Goal: Task Accomplishment & Management: Complete application form

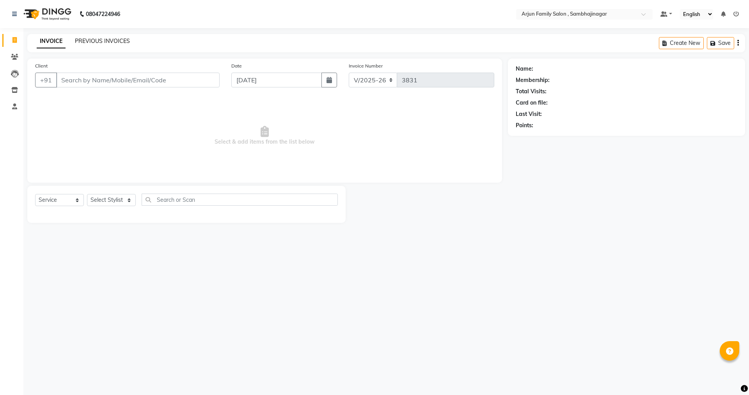
click at [118, 38] on link "PREVIOUS INVOICES" at bounding box center [102, 40] width 55 height 7
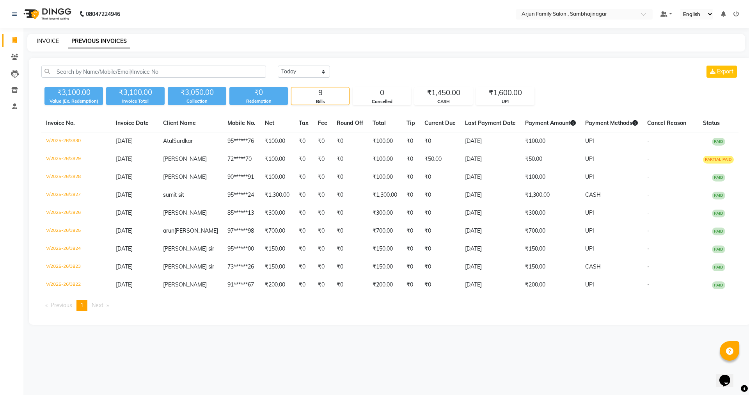
click at [45, 43] on link "INVOICE" at bounding box center [48, 40] width 22 height 7
select select "service"
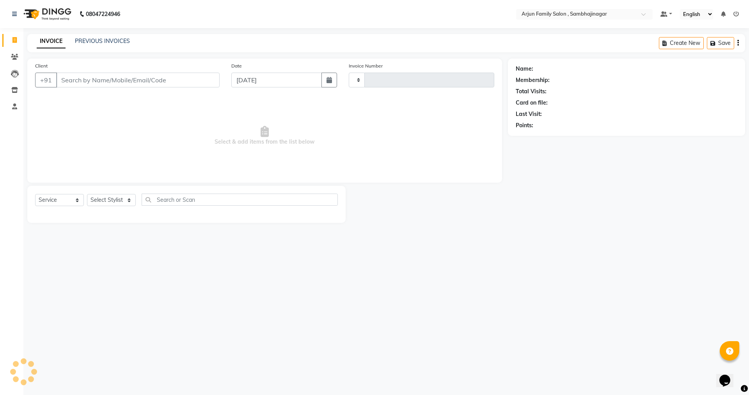
type input "3831"
select select "6947"
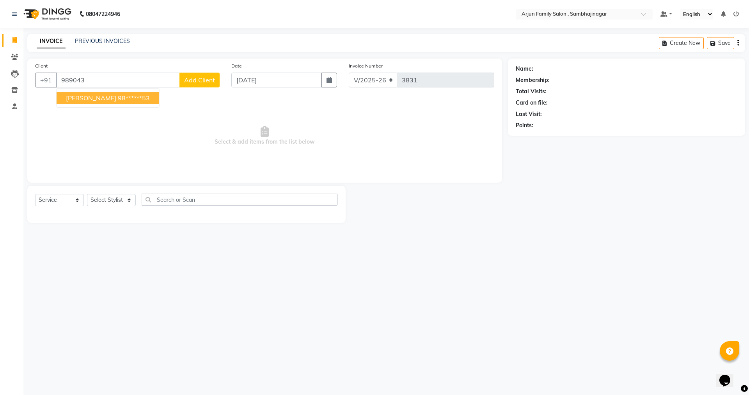
click at [80, 105] on ngb-typeahead-window "PARAG JOSHI 98******53" at bounding box center [107, 98] width 103 height 20
click at [82, 103] on button "PARAG JOSHI 98******53" at bounding box center [108, 98] width 103 height 12
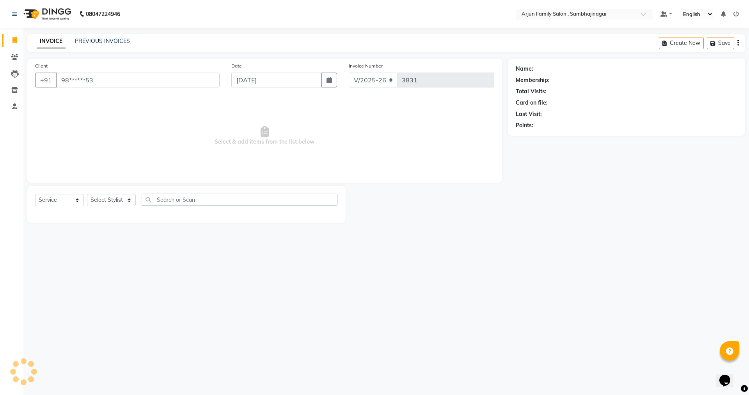
type input "98******53"
click at [103, 200] on select "Select Stylist arjun [PERSON_NAME] [PERSON_NAME] [PERSON_NAME] [PERSON_NAME]" at bounding box center [111, 200] width 49 height 12
select select "83793"
click at [87, 194] on select "Select Stylist arjun [PERSON_NAME] [PERSON_NAME] [PERSON_NAME] [PERSON_NAME]" at bounding box center [111, 200] width 49 height 12
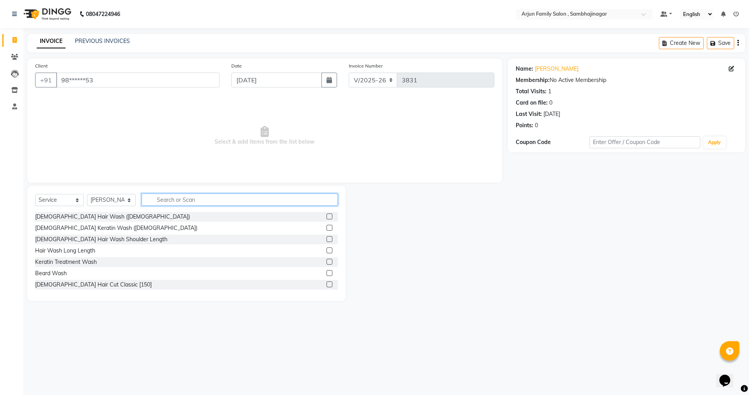
click at [285, 198] on input "text" at bounding box center [240, 200] width 196 height 12
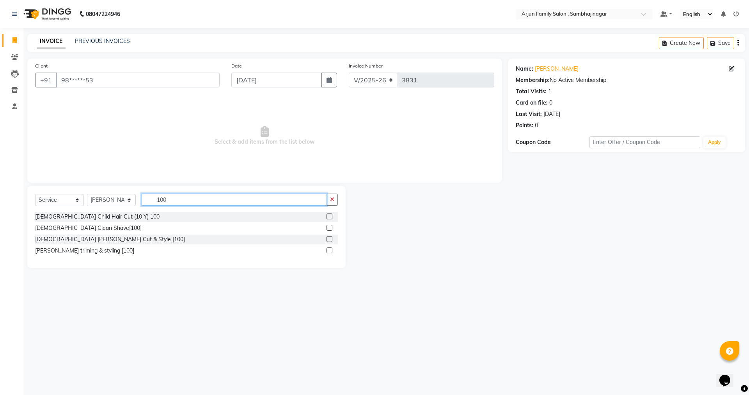
type input "100"
click at [331, 235] on div at bounding box center [332, 240] width 11 height 10
click at [327, 238] on label at bounding box center [330, 239] width 6 height 6
click at [327, 238] on input "checkbox" at bounding box center [329, 239] width 5 height 5
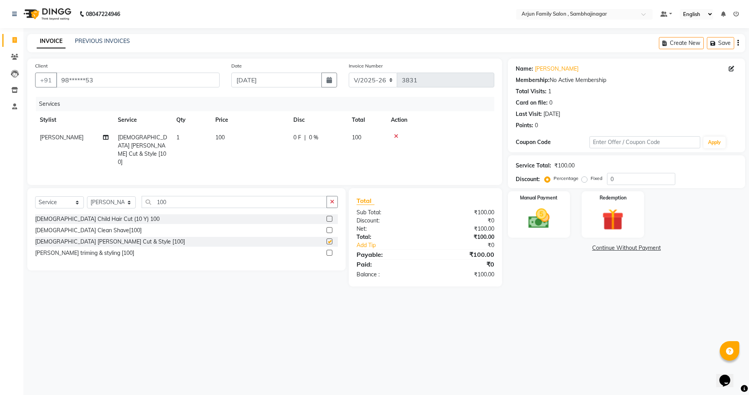
checkbox input "false"
drag, startPoint x: 545, startPoint y: 209, endPoint x: 547, endPoint y: 220, distance: 10.8
click at [544, 209] on img at bounding box center [539, 219] width 36 height 26
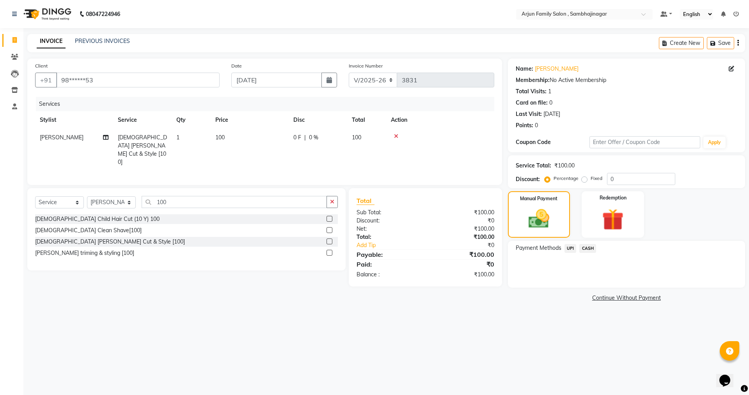
click at [571, 250] on span "UPI" at bounding box center [571, 248] width 12 height 9
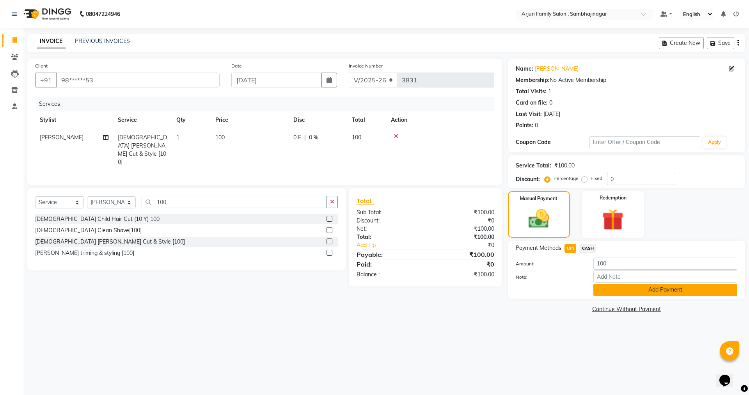
click at [635, 292] on button "Add Payment" at bounding box center [666, 290] width 144 height 12
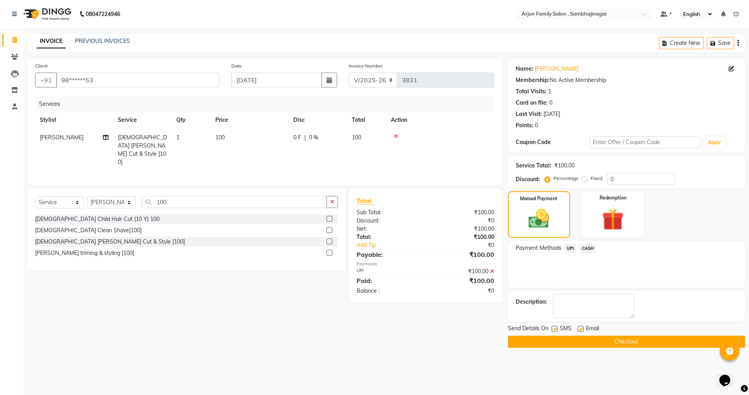
click at [645, 344] on button "Checkout" at bounding box center [626, 342] width 237 height 12
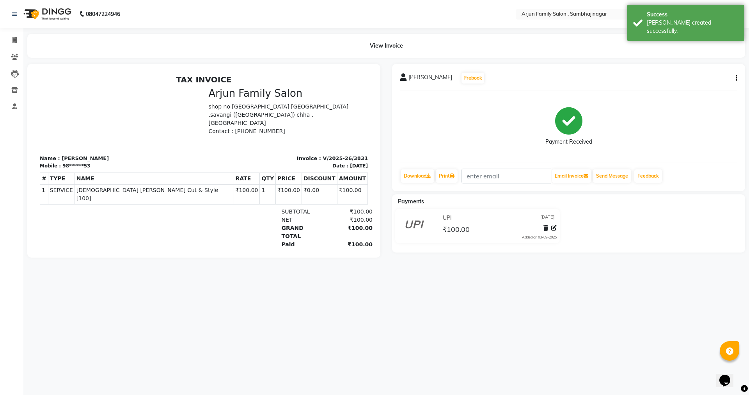
drag, startPoint x: 263, startPoint y: 353, endPoint x: 225, endPoint y: 363, distance: 39.2
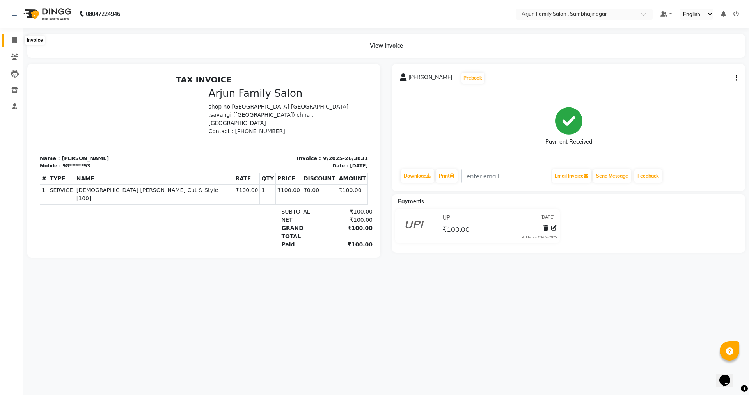
click at [9, 43] on span at bounding box center [15, 40] width 14 height 9
select select "service"
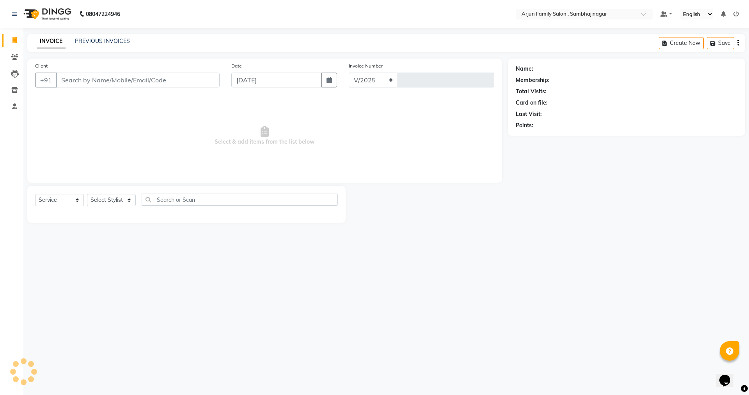
select select "6947"
type input "3832"
click at [86, 82] on input "Client" at bounding box center [138, 80] width 164 height 15
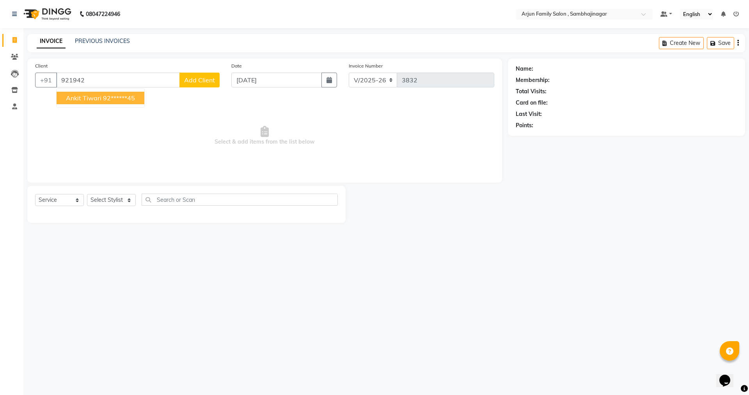
click at [101, 97] on button "ankit tiwari 92******45" at bounding box center [101, 98] width 88 height 12
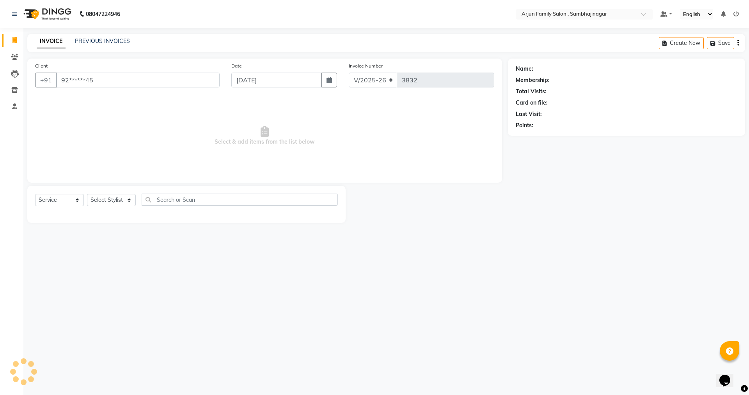
type input "92******45"
click at [121, 203] on select "Select Stylist arjun [PERSON_NAME] [PERSON_NAME] [PERSON_NAME] [PERSON_NAME]" at bounding box center [111, 200] width 49 height 12
select select "84506"
click at [87, 194] on select "Select Stylist arjun [PERSON_NAME] [PERSON_NAME] [PERSON_NAME] [PERSON_NAME]" at bounding box center [111, 200] width 49 height 12
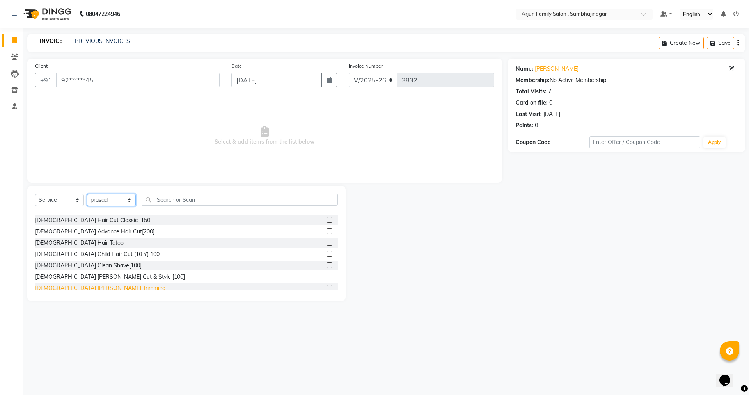
scroll to position [78, 0]
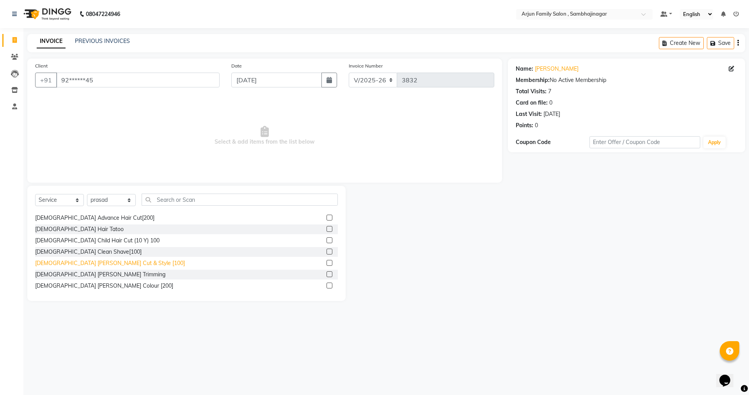
click at [68, 265] on div "[DEMOGRAPHIC_DATA] [PERSON_NAME] Cut & Style [100]" at bounding box center [110, 263] width 150 height 8
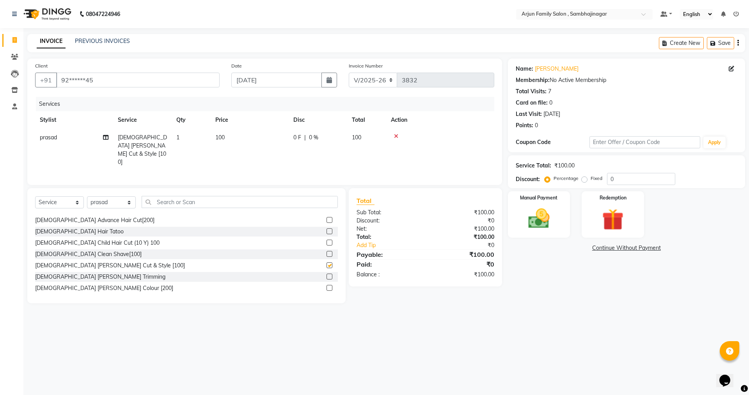
checkbox input "false"
drag, startPoint x: 543, startPoint y: 223, endPoint x: 549, endPoint y: 224, distance: 6.3
click at [544, 223] on img at bounding box center [539, 219] width 36 height 26
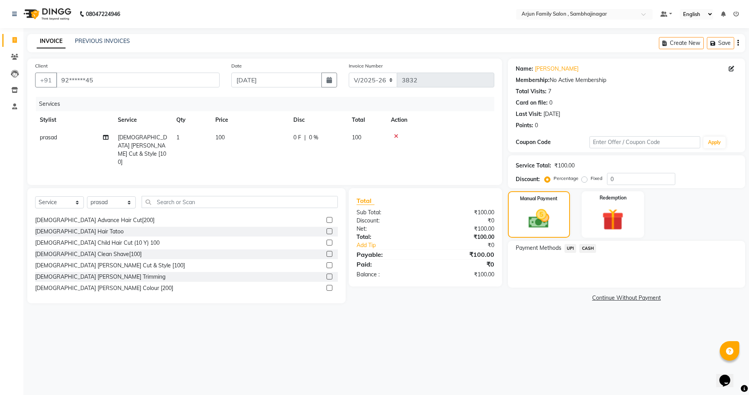
click at [572, 249] on span "UPI" at bounding box center [571, 248] width 12 height 9
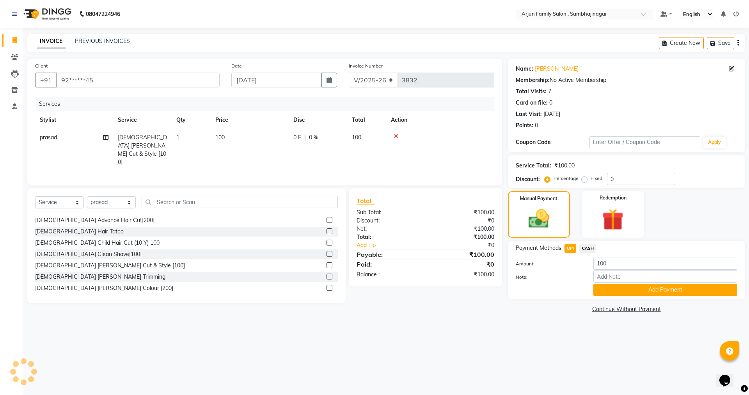
click at [642, 289] on button "Add Payment" at bounding box center [666, 290] width 144 height 12
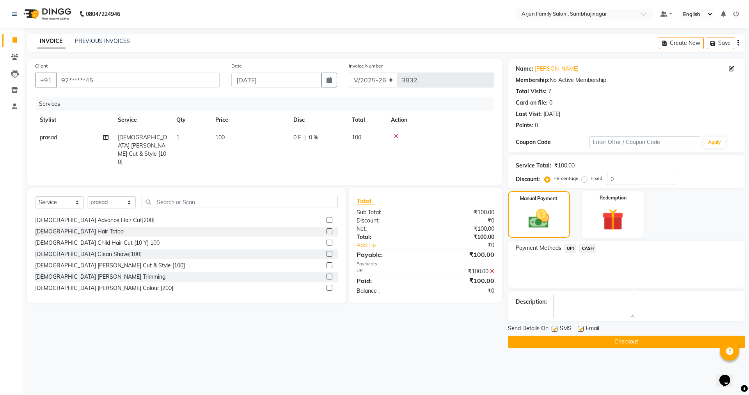
drag, startPoint x: 576, startPoint y: 338, endPoint x: 567, endPoint y: 333, distance: 10.4
click at [575, 340] on button "Checkout" at bounding box center [626, 342] width 237 height 12
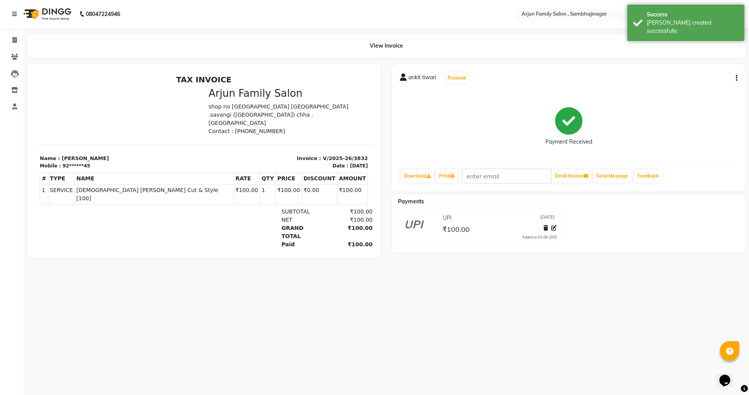
click at [574, 135] on icon at bounding box center [568, 120] width 27 height 27
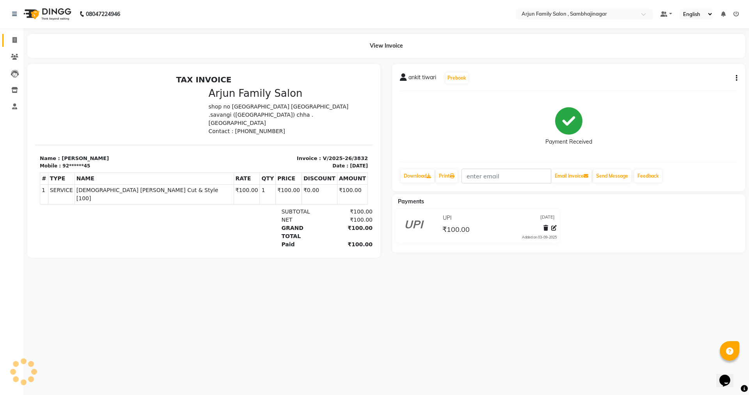
drag, startPoint x: 569, startPoint y: 149, endPoint x: 18, endPoint y: 39, distance: 562.1
click at [18, 39] on span at bounding box center [15, 40] width 14 height 9
select select "service"
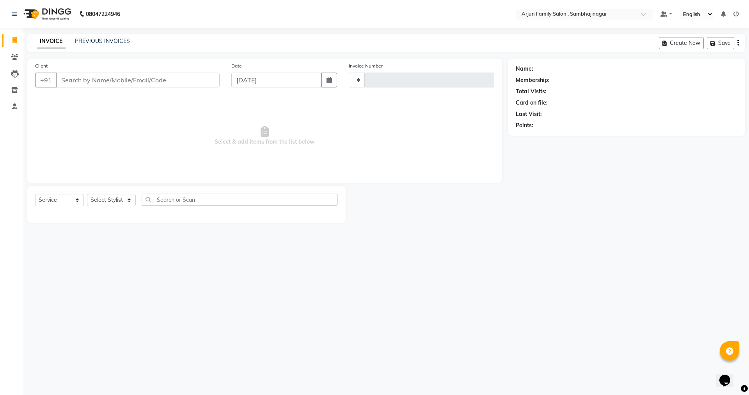
type input "3833"
select select "6947"
click at [89, 80] on input "Client" at bounding box center [138, 80] width 164 height 15
click at [107, 98] on ngb-highlight "94******84" at bounding box center [114, 98] width 32 height 8
type input "94******84"
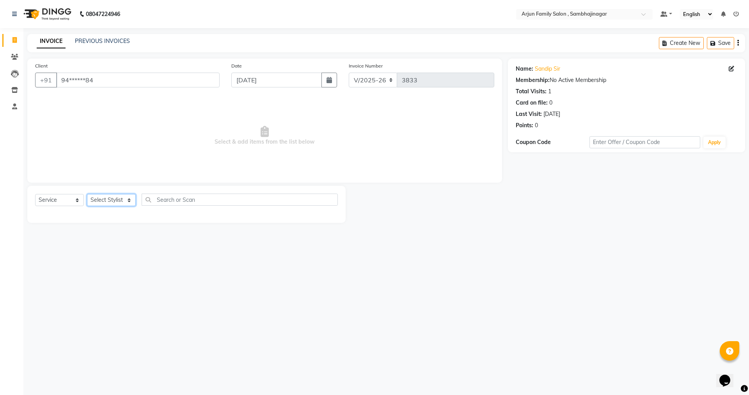
click at [114, 201] on select "Select Stylist arjun [PERSON_NAME] [PERSON_NAME] [PERSON_NAME] [PERSON_NAME]" at bounding box center [111, 200] width 49 height 12
select select "54666"
click at [87, 194] on select "Select Stylist arjun [PERSON_NAME] [PERSON_NAME] [PERSON_NAME] [PERSON_NAME]" at bounding box center [111, 200] width 49 height 12
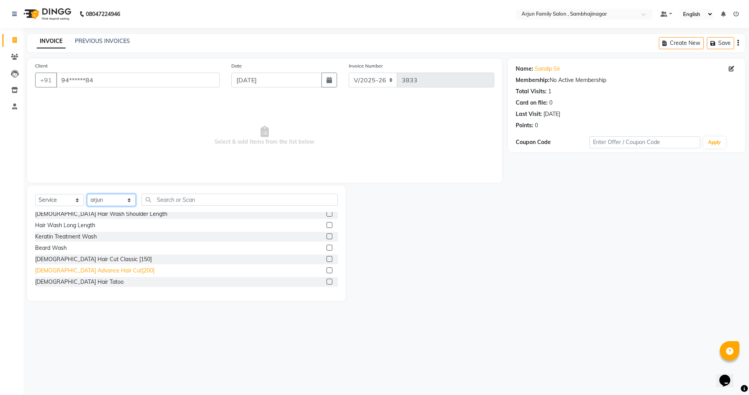
scroll to position [39, 0]
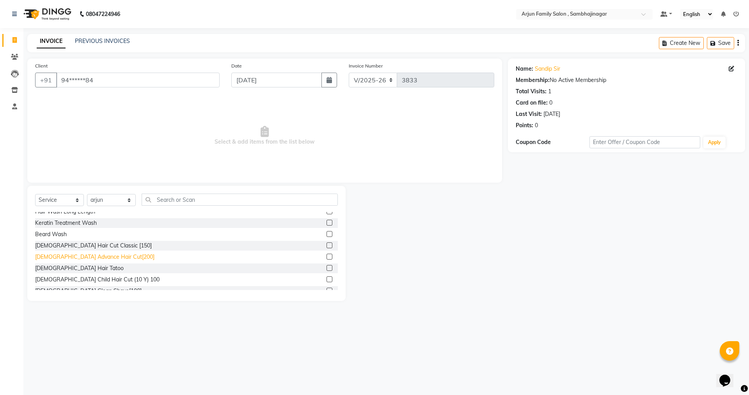
click at [69, 255] on div "[DEMOGRAPHIC_DATA] Advance Hair Cut[200]" at bounding box center [94, 257] width 119 height 8
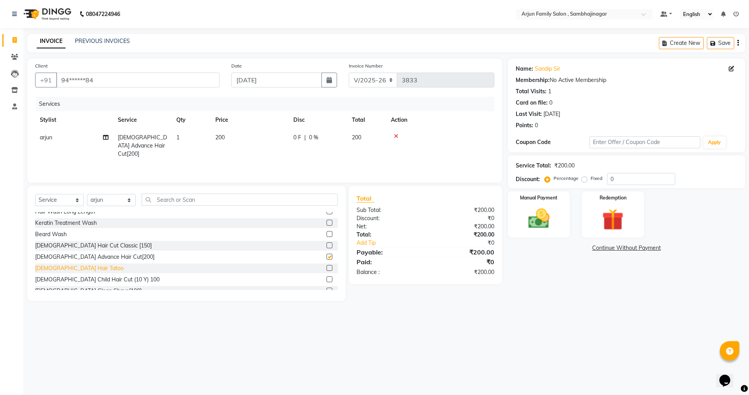
checkbox input "false"
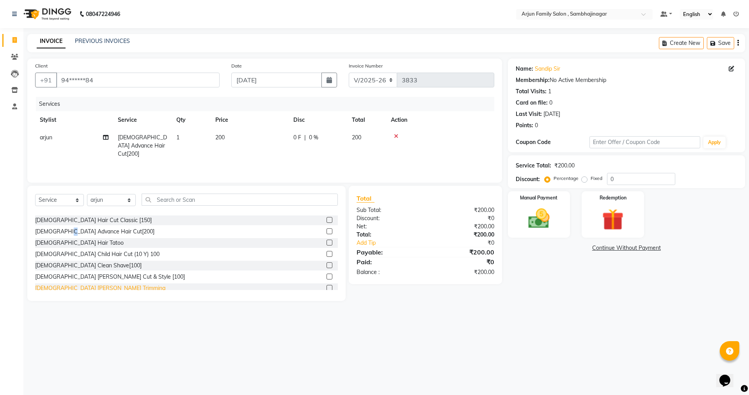
scroll to position [78, 0]
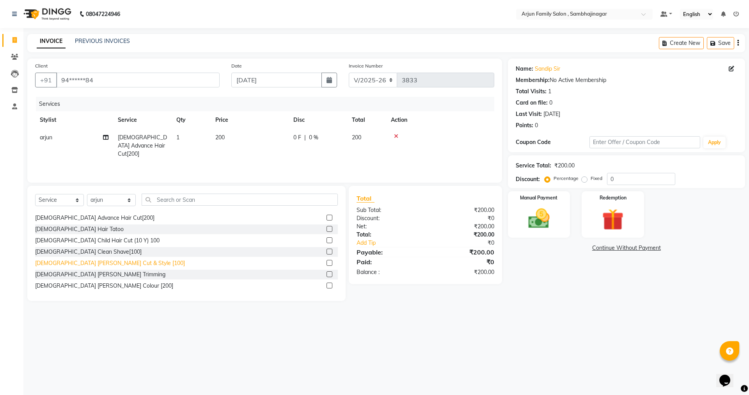
click at [67, 266] on div "[DEMOGRAPHIC_DATA] [PERSON_NAME] Cut & Style [100]" at bounding box center [110, 263] width 150 height 8
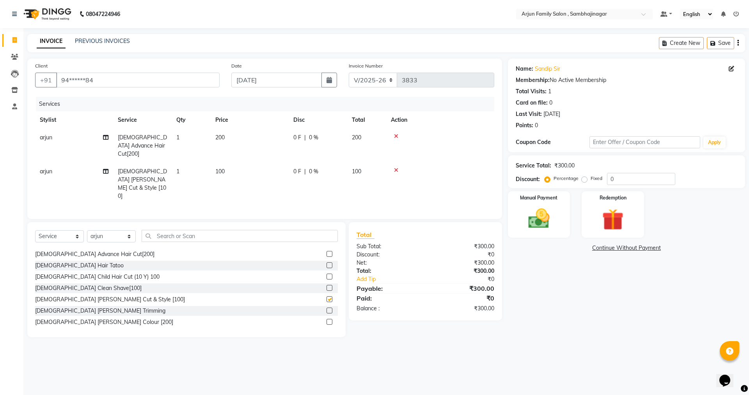
checkbox input "false"
click at [117, 230] on select "Select Stylist arjun [PERSON_NAME] [PERSON_NAME] [PERSON_NAME] [PERSON_NAME]" at bounding box center [111, 236] width 49 height 12
click at [112, 230] on select "Select Stylist arjun [PERSON_NAME] [PERSON_NAME] [PERSON_NAME] [PERSON_NAME]" at bounding box center [111, 236] width 49 height 12
select select "54806"
click at [87, 230] on select "Select Stylist arjun [PERSON_NAME] [PERSON_NAME] [PERSON_NAME] [PERSON_NAME]" at bounding box center [111, 236] width 49 height 12
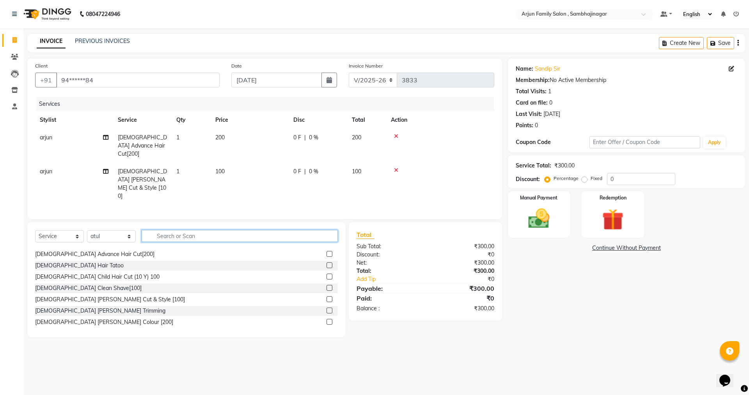
click at [161, 230] on input "text" at bounding box center [240, 236] width 196 height 12
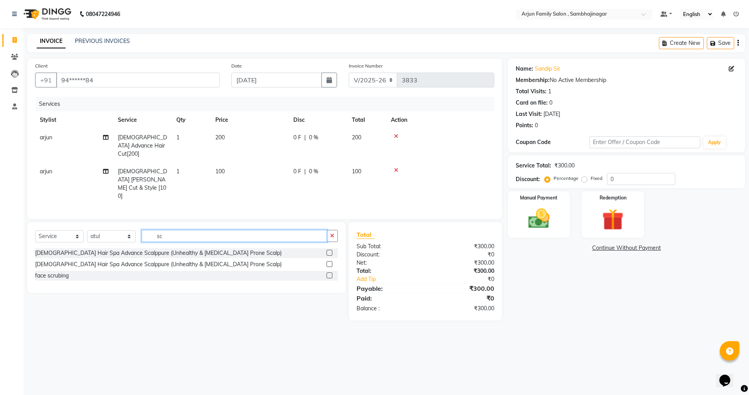
scroll to position [0, 0]
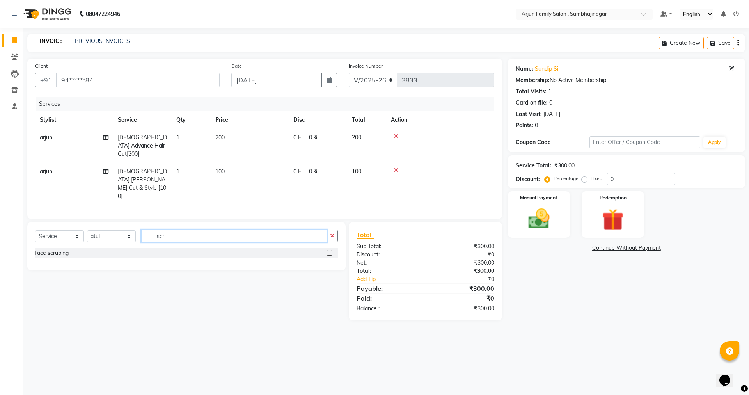
type input "scr"
click at [174, 248] on div "face scrubing" at bounding box center [186, 253] width 303 height 10
click at [44, 248] on div "face scrubing" at bounding box center [186, 253] width 303 height 10
click at [52, 249] on div "face scrubing" at bounding box center [52, 253] width 34 height 8
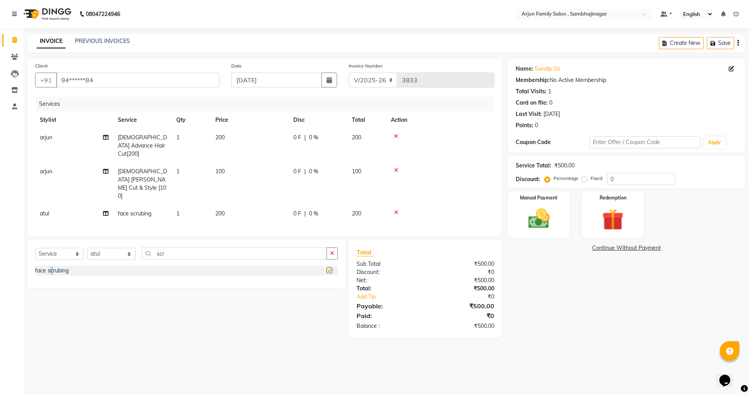
checkbox input "false"
click at [165, 247] on input "scr" at bounding box center [234, 253] width 185 height 12
type input "s"
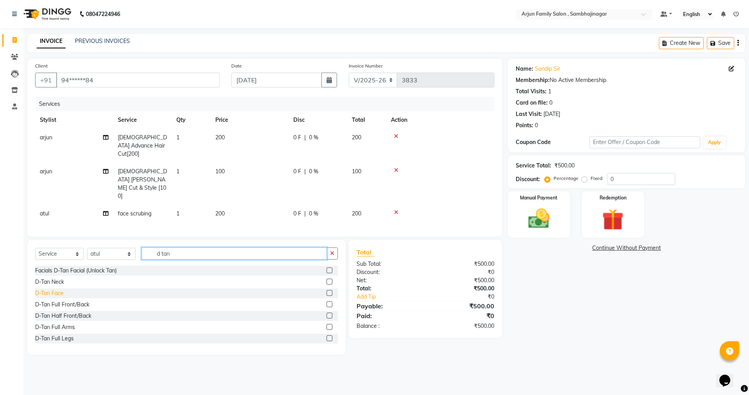
type input "d tan"
click at [56, 289] on div "D-Tan Face" at bounding box center [49, 293] width 28 height 8
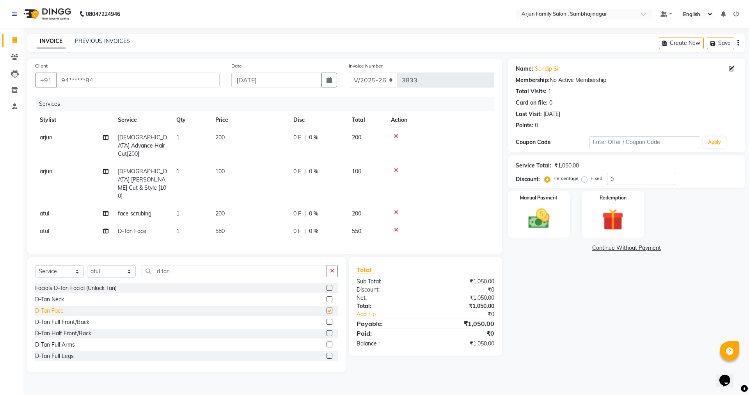
checkbox input "false"
click at [223, 228] on span "550" at bounding box center [219, 231] width 9 height 7
select select "54806"
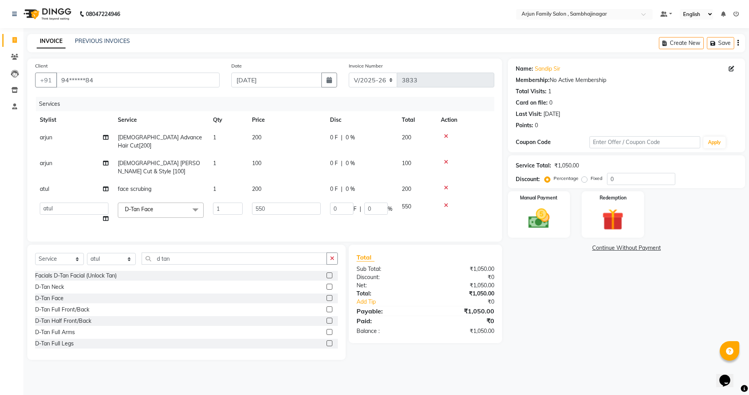
click at [446, 185] on icon at bounding box center [446, 187] width 4 height 5
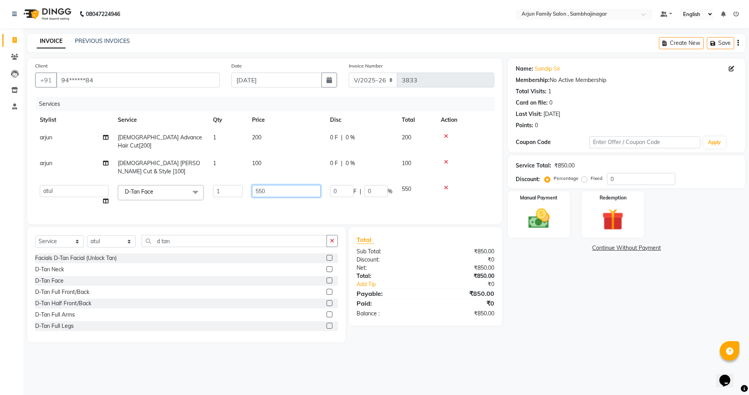
click at [294, 185] on input "550" at bounding box center [286, 191] width 69 height 12
type input "500"
click at [443, 182] on td at bounding box center [465, 195] width 58 height 30
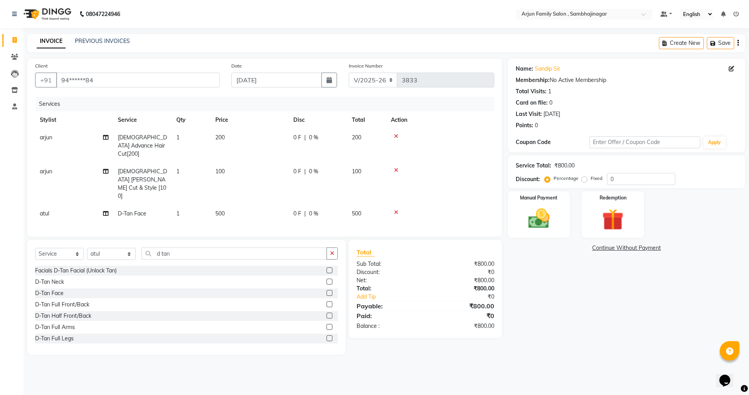
click at [228, 205] on td "500" at bounding box center [250, 214] width 78 height 18
select select "54806"
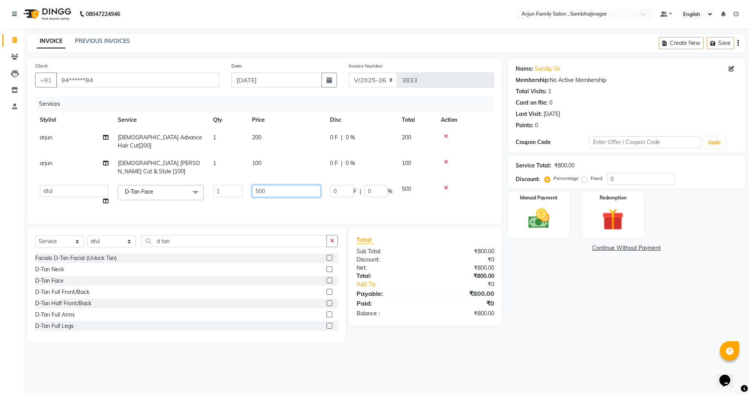
click at [284, 185] on input "500" at bounding box center [286, 191] width 69 height 12
type input "5"
type input "400"
click at [336, 191] on td "0 F | 0 %" at bounding box center [361, 195] width 72 height 30
select select "54806"
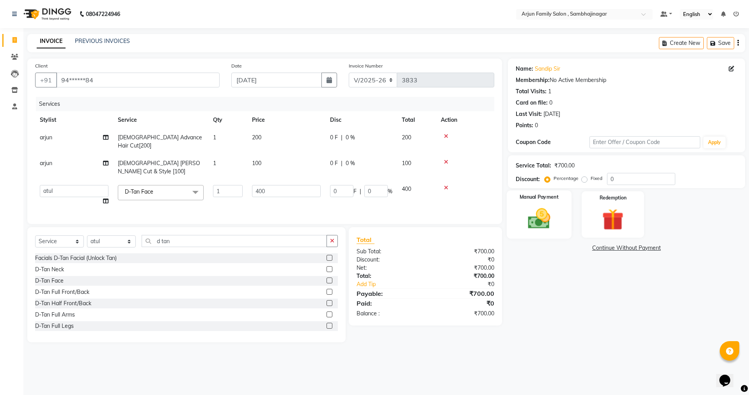
drag, startPoint x: 544, startPoint y: 222, endPoint x: 552, endPoint y: 227, distance: 9.6
click at [544, 223] on img at bounding box center [539, 219] width 36 height 26
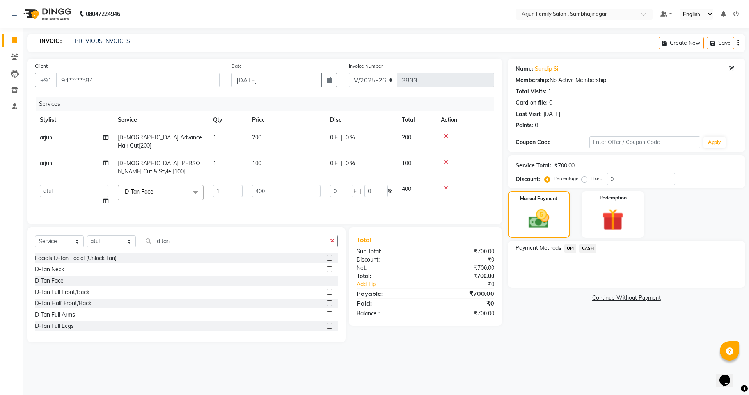
click at [571, 245] on span "UPI" at bounding box center [571, 248] width 12 height 9
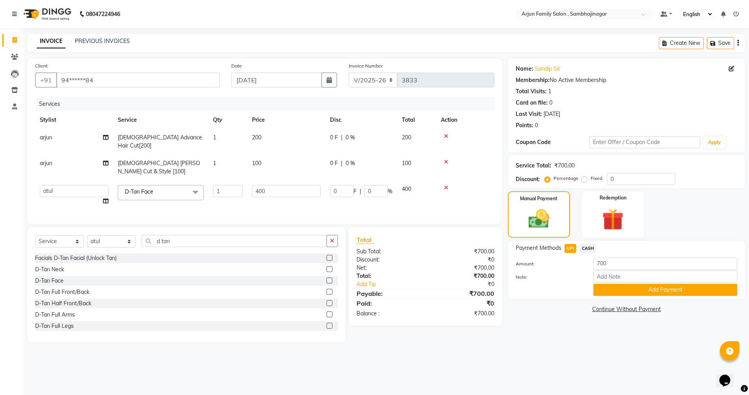
click at [592, 248] on span "CASH" at bounding box center [588, 248] width 17 height 9
click at [672, 290] on button "Add Payment" at bounding box center [666, 290] width 144 height 12
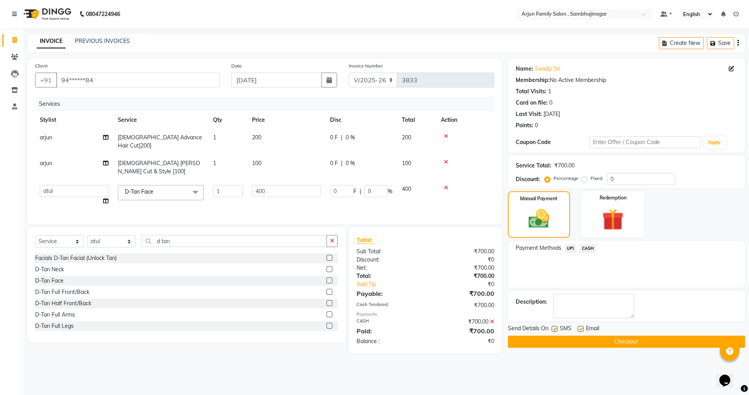
click at [685, 337] on button "Checkout" at bounding box center [626, 342] width 237 height 12
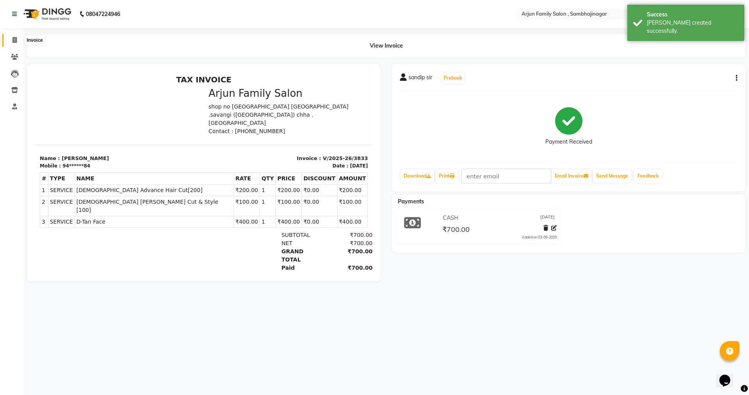
click at [18, 41] on span at bounding box center [15, 40] width 14 height 9
select select "service"
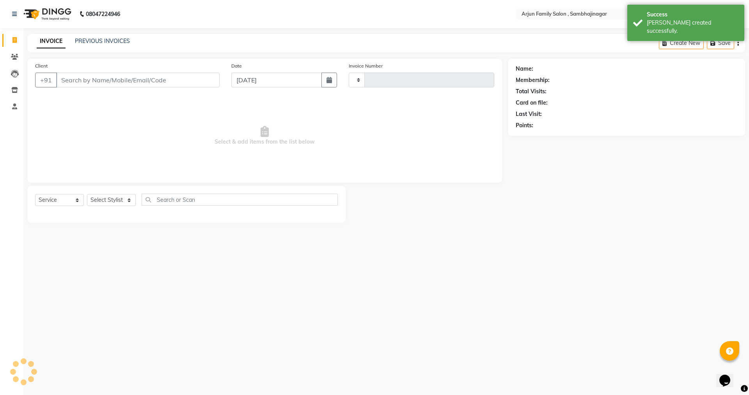
type input "3834"
select select "6947"
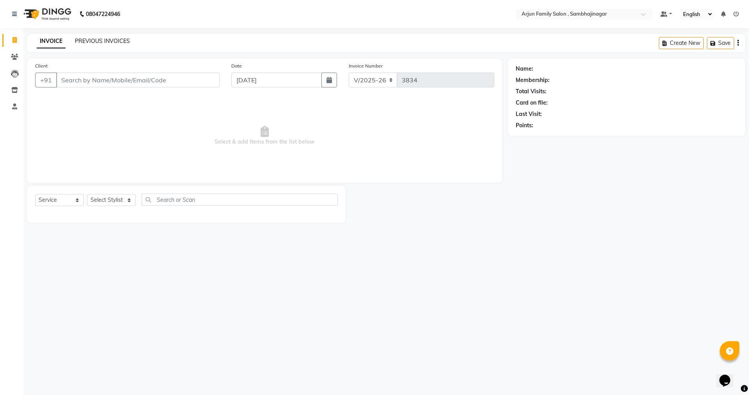
click at [97, 42] on link "PREVIOUS INVOICES" at bounding box center [102, 40] width 55 height 7
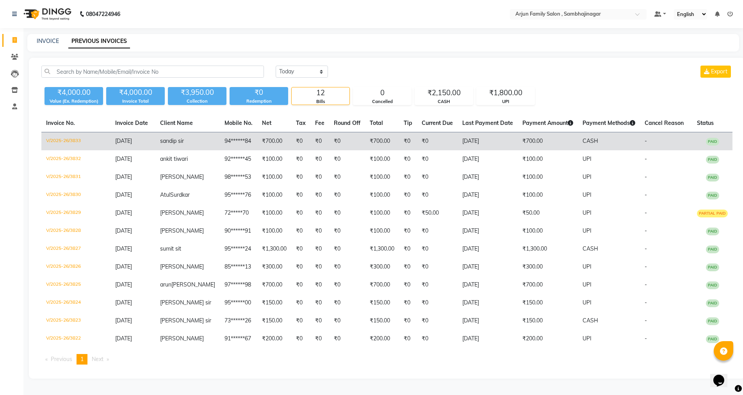
click at [183, 139] on span "sandip sir" at bounding box center [172, 140] width 24 height 7
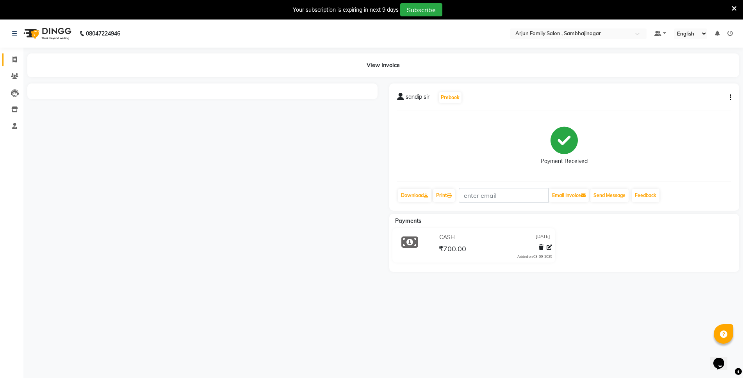
click at [7, 61] on link "Invoice" at bounding box center [11, 59] width 19 height 13
select select "service"
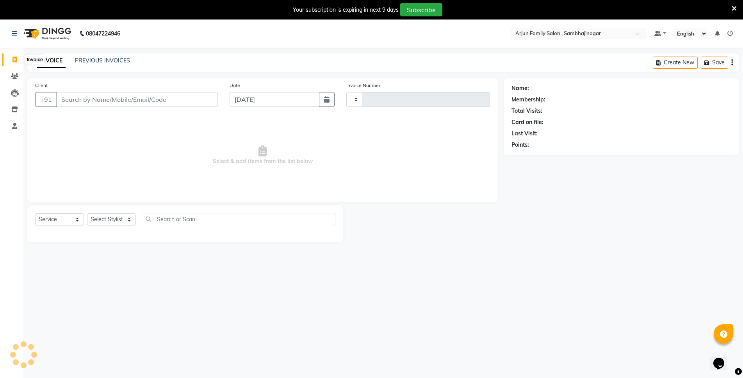
click at [10, 62] on span at bounding box center [15, 59] width 14 height 9
select select "6947"
type input "3834"
click at [90, 105] on input "Client" at bounding box center [137, 99] width 162 height 15
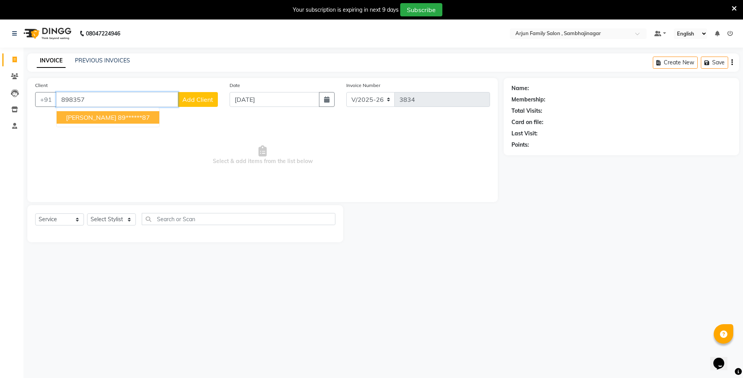
click at [129, 118] on ngb-highlight "89******87" at bounding box center [134, 118] width 32 height 8
type input "89******87"
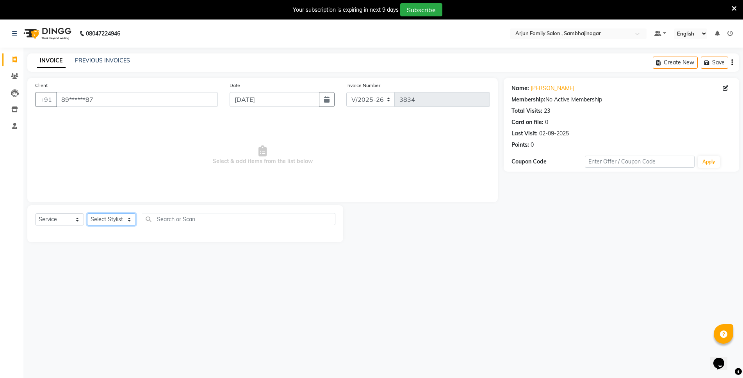
click at [125, 222] on select "Select Stylist arjun [PERSON_NAME] [PERSON_NAME] [PERSON_NAME] [PERSON_NAME]" at bounding box center [111, 219] width 49 height 12
click at [65, 218] on select "Select Service Product Membership Package Voucher Prepaid Gift Card" at bounding box center [59, 219] width 49 height 12
click at [35, 213] on select "Select Service Product Membership Package Voucher Prepaid Gift Card" at bounding box center [59, 219] width 49 height 12
click at [171, 217] on input "text" at bounding box center [239, 219] width 194 height 12
type input "d tan"
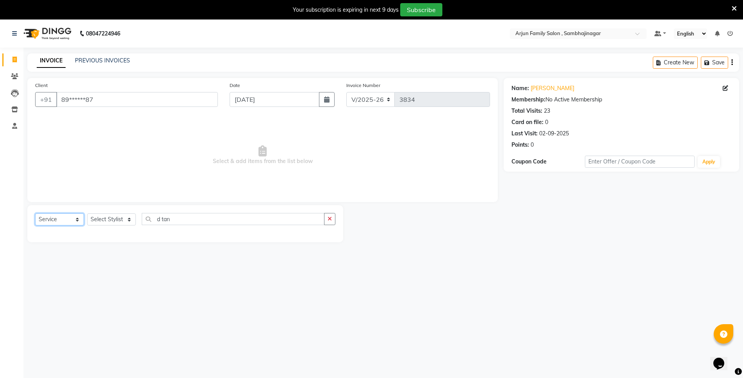
click at [78, 221] on select "Select Service Product Membership Package Voucher Prepaid Gift Card" at bounding box center [59, 219] width 49 height 12
select select "product"
click at [35, 213] on select "Select Service Product Membership Package Voucher Prepaid Gift Card" at bounding box center [59, 219] width 49 height 12
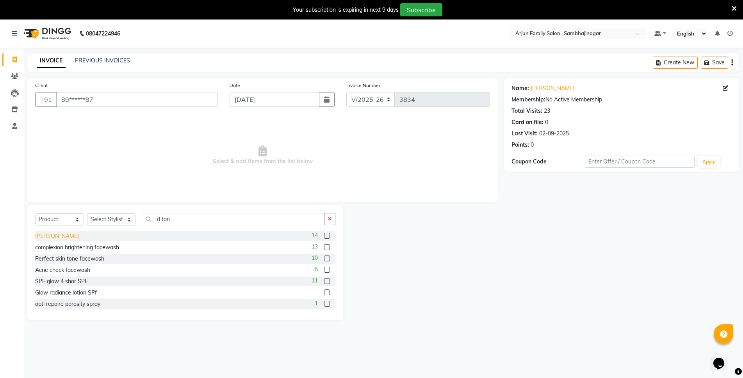
click at [71, 235] on div "D-Tan facewash" at bounding box center [57, 236] width 44 height 8
click at [68, 236] on div "D-Tan facewash" at bounding box center [57, 236] width 44 height 8
checkbox input "false"
click at [107, 219] on select "Select Stylist arjun [PERSON_NAME] [PERSON_NAME] [PERSON_NAME] [PERSON_NAME]" at bounding box center [111, 219] width 49 height 12
select select "54666"
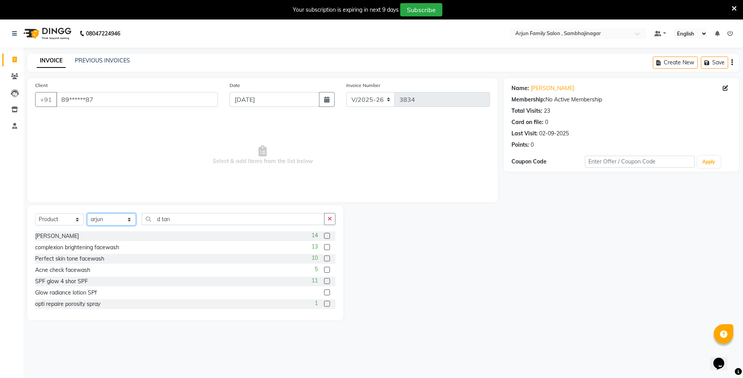
click at [87, 213] on select "Select Stylist arjun [PERSON_NAME] [PERSON_NAME] [PERSON_NAME] [PERSON_NAME]" at bounding box center [111, 219] width 49 height 12
click at [68, 236] on div "D-Tan facewash" at bounding box center [57, 236] width 44 height 8
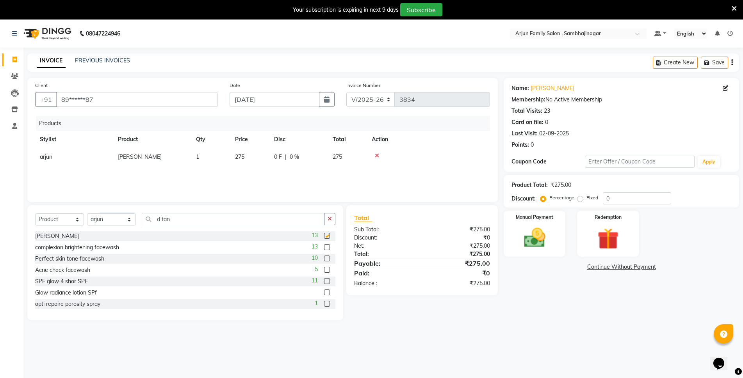
checkbox input "false"
click at [535, 236] on img at bounding box center [534, 237] width 36 height 25
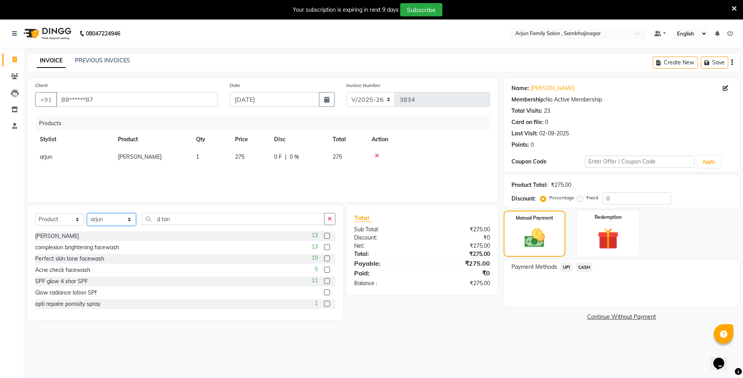
drag, startPoint x: 107, startPoint y: 215, endPoint x: 116, endPoint y: 225, distance: 13.0
click at [107, 215] on select "Select Stylist arjun [PERSON_NAME] [PERSON_NAME] [PERSON_NAME] [PERSON_NAME]" at bounding box center [111, 219] width 49 height 12
select select "54806"
click at [87, 213] on select "Select Stylist arjun [PERSON_NAME] [PERSON_NAME] [PERSON_NAME] [PERSON_NAME]" at bounding box center [111, 219] width 49 height 12
click at [46, 156] on span "arjun" at bounding box center [46, 156] width 12 height 7
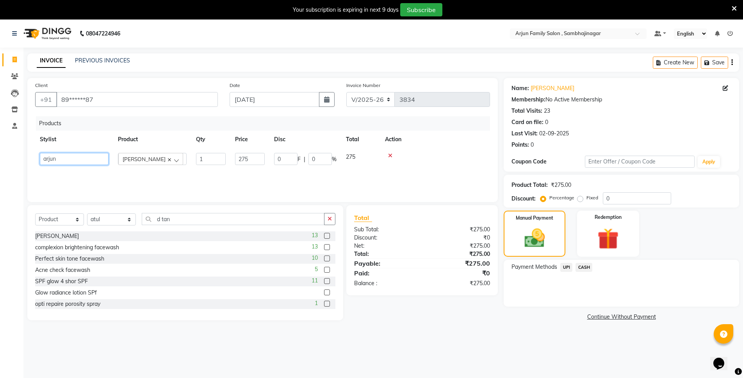
click at [65, 162] on select "arjun atul ganesh ravan kishor pavan prasad yashvanti" at bounding box center [74, 159] width 69 height 12
click at [565, 268] on span "UPI" at bounding box center [566, 267] width 12 height 9
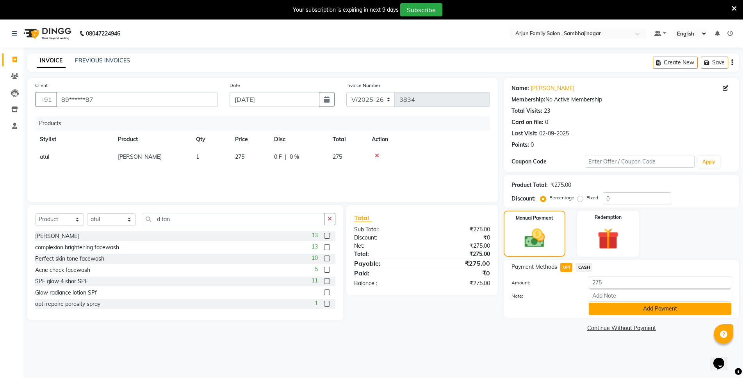
click at [647, 313] on button "Add Payment" at bounding box center [660, 309] width 142 height 12
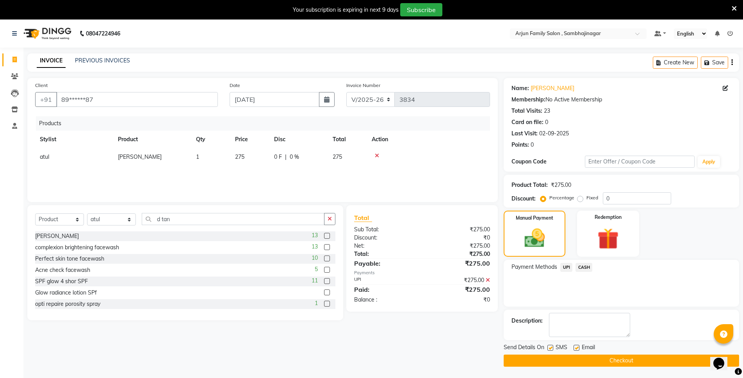
click at [41, 158] on span "atul" at bounding box center [44, 156] width 9 height 7
select select "54806"
click at [71, 160] on select "arjun atul ganesh ravan kishor pavan prasad yashvanti" at bounding box center [74, 159] width 69 height 12
click at [613, 365] on button "Checkout" at bounding box center [620, 361] width 235 height 12
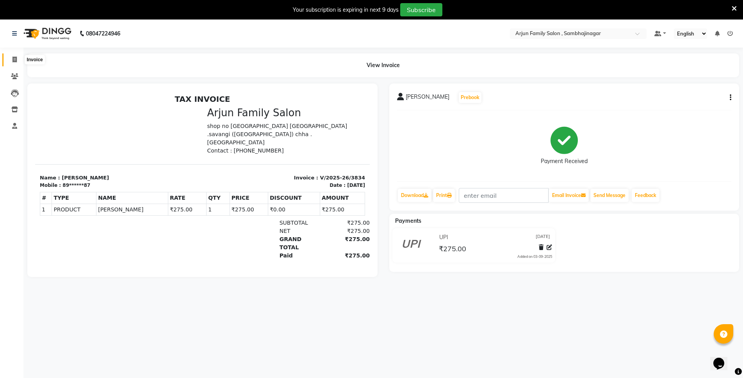
click at [15, 60] on icon at bounding box center [14, 60] width 4 height 6
select select "6947"
select select "service"
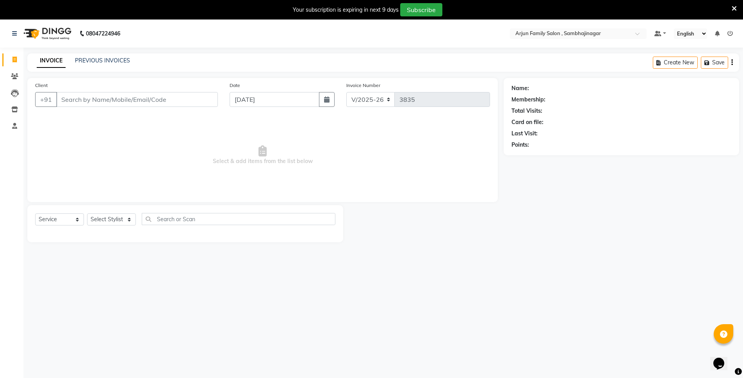
drag, startPoint x: 98, startPoint y: 93, endPoint x: 100, endPoint y: 98, distance: 4.9
click at [98, 94] on input "Client" at bounding box center [137, 99] width 162 height 15
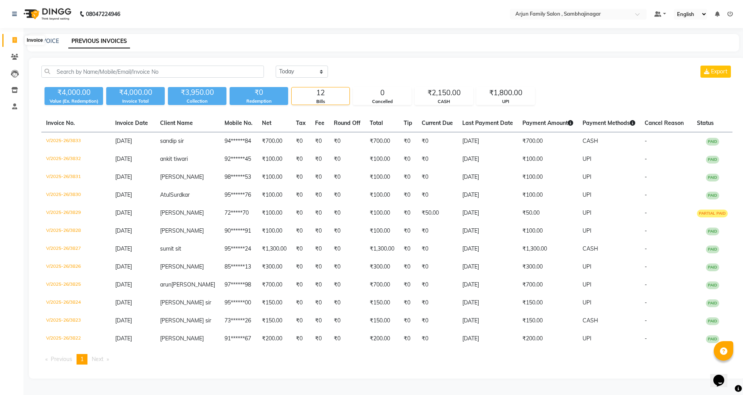
click at [15, 39] on icon at bounding box center [14, 40] width 4 height 6
select select "6947"
select select "service"
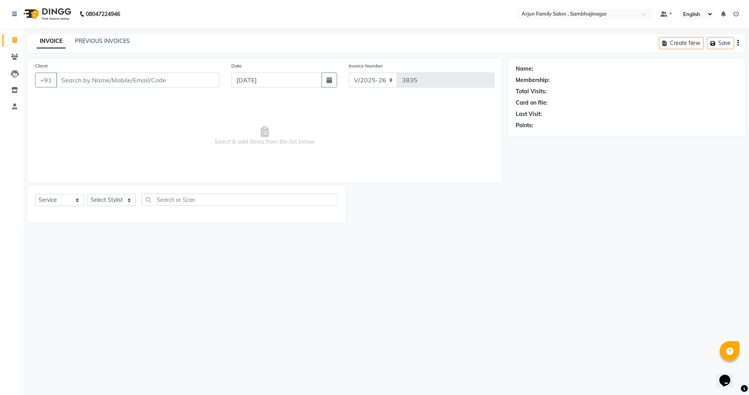
click at [78, 78] on input "Client" at bounding box center [138, 80] width 164 height 15
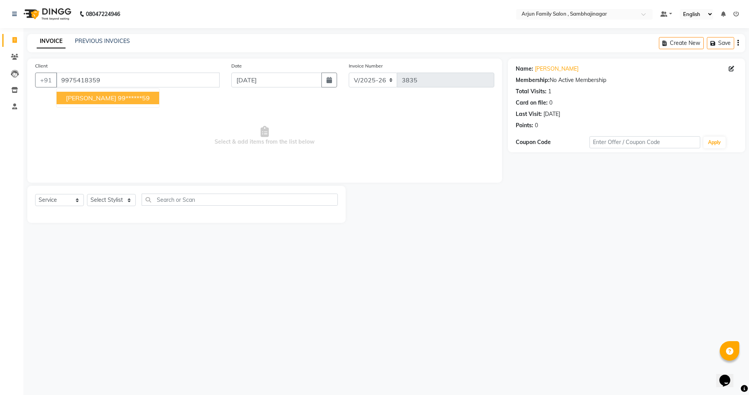
click at [85, 95] on span "[PERSON_NAME]" at bounding box center [91, 98] width 50 height 8
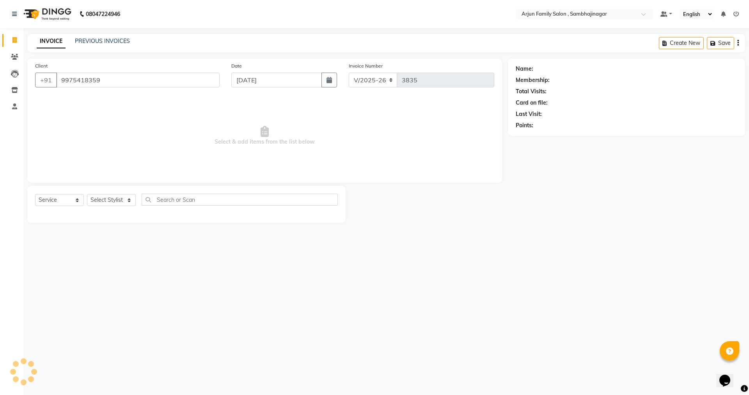
type input "99******59"
click at [121, 198] on select "Select Stylist arjun [PERSON_NAME] [PERSON_NAME] [PERSON_NAME] [PERSON_NAME]" at bounding box center [111, 200] width 49 height 12
select select "83793"
click at [87, 194] on select "Select Stylist arjun [PERSON_NAME] [PERSON_NAME] [PERSON_NAME] [PERSON_NAME]" at bounding box center [111, 200] width 49 height 12
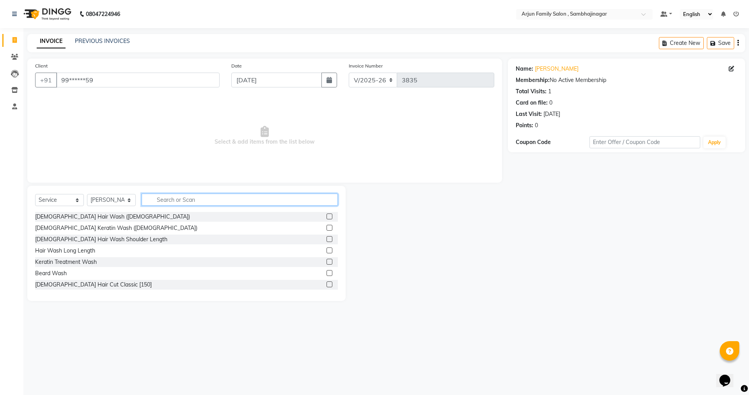
drag, startPoint x: 158, startPoint y: 199, endPoint x: 167, endPoint y: 196, distance: 9.4
click at [160, 197] on input "text" at bounding box center [240, 200] width 196 height 12
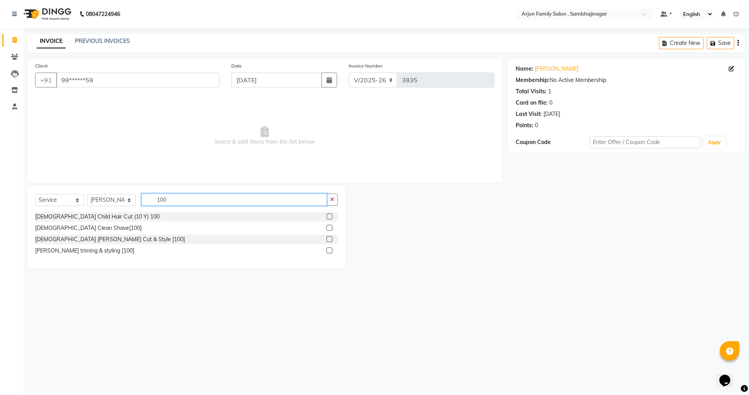
type input "100"
click at [330, 224] on div at bounding box center [332, 228] width 11 height 10
click at [328, 227] on label at bounding box center [330, 228] width 6 height 6
click at [328, 227] on input "checkbox" at bounding box center [329, 228] width 5 height 5
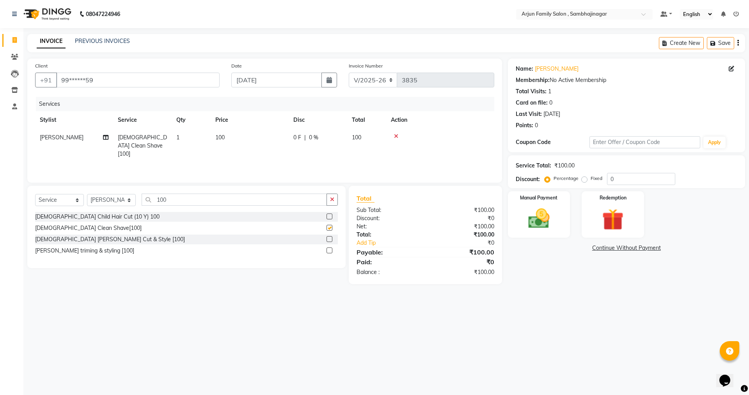
checkbox input "false"
click at [526, 208] on img at bounding box center [539, 219] width 36 height 26
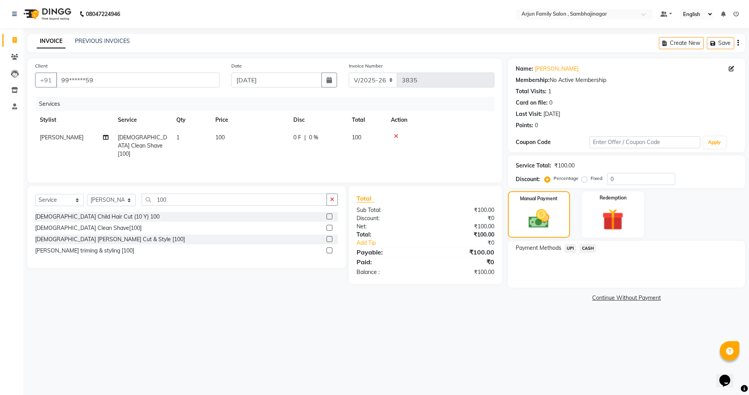
click at [570, 249] on span "UPI" at bounding box center [571, 248] width 12 height 9
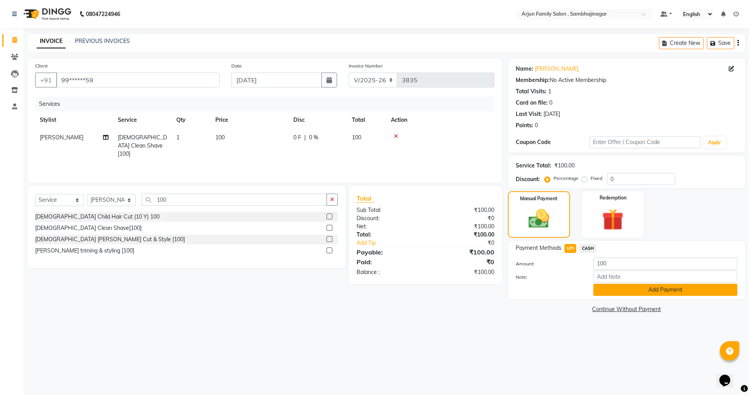
click at [640, 287] on button "Add Payment" at bounding box center [666, 290] width 144 height 12
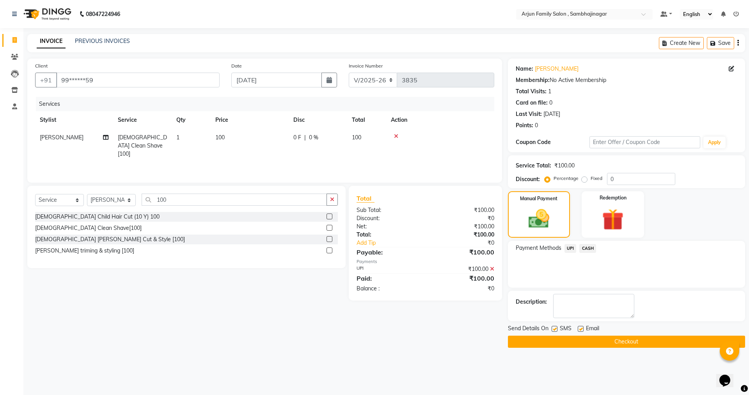
click at [623, 341] on button "Checkout" at bounding box center [626, 342] width 237 height 12
